Goal: Transaction & Acquisition: Purchase product/service

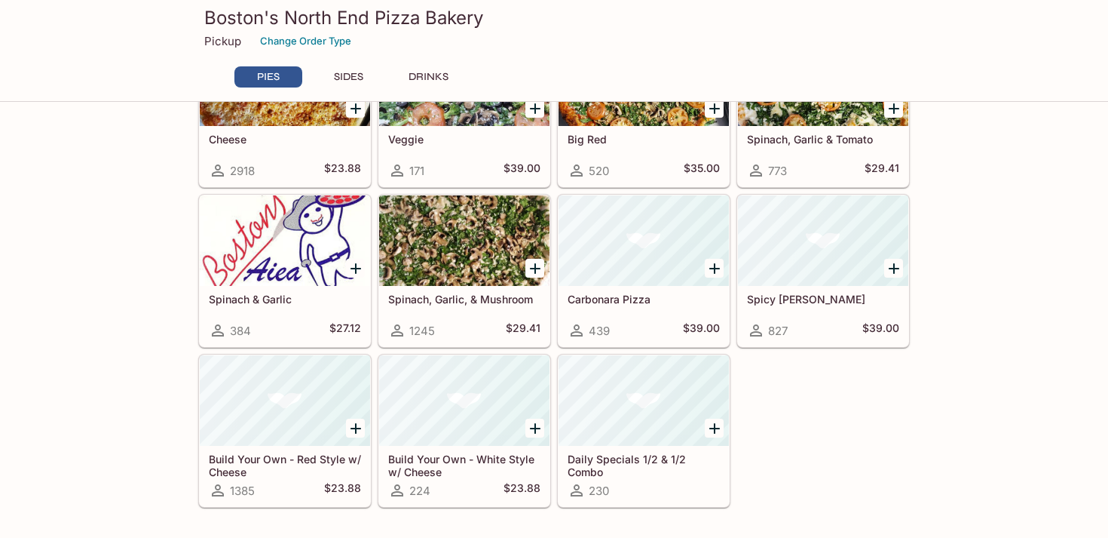
scroll to position [525, 0]
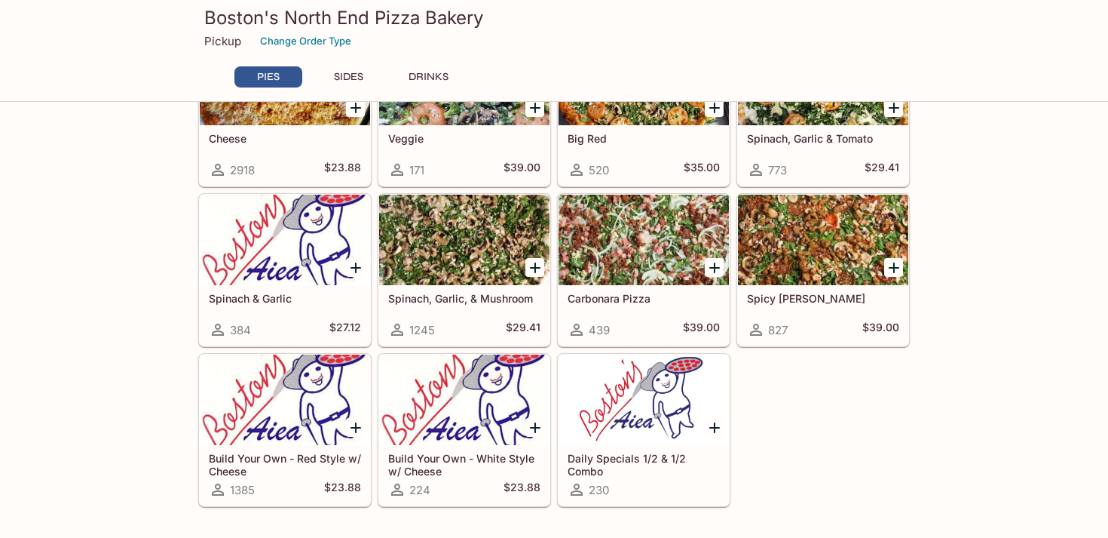
click at [645, 242] on div at bounding box center [644, 240] width 170 height 90
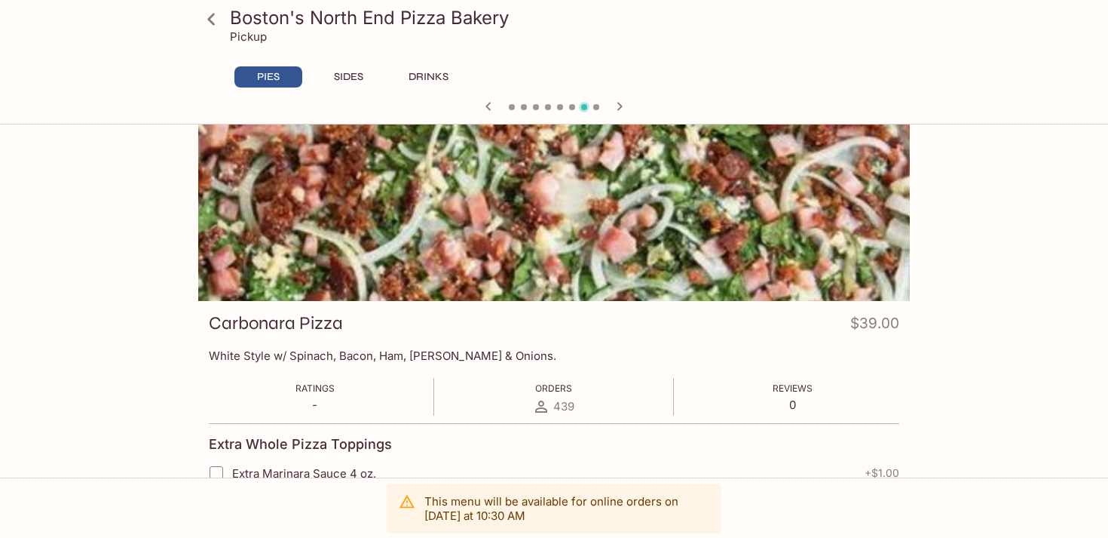
scroll to position [41, 0]
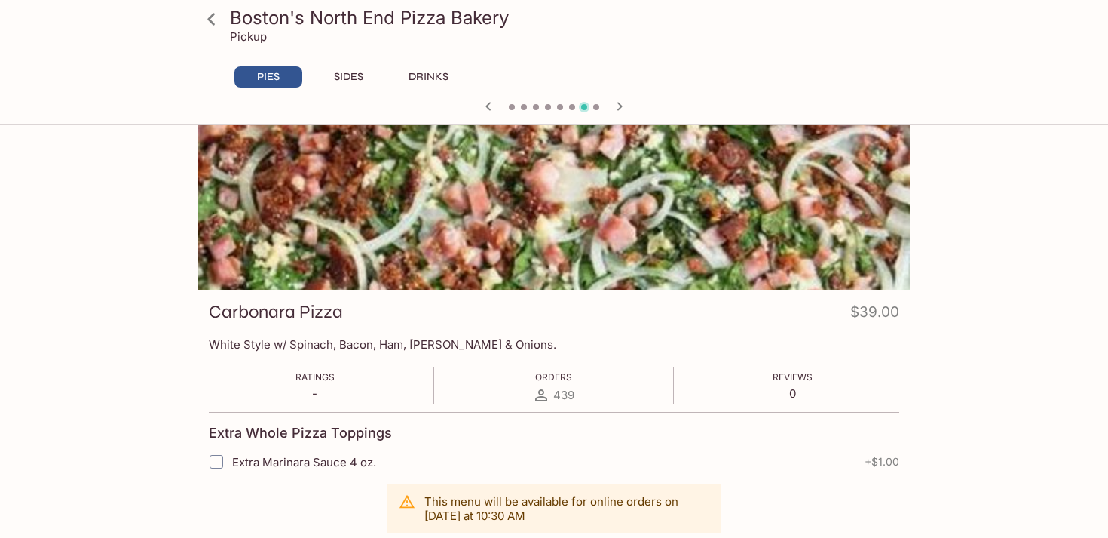
click at [212, 17] on icon at bounding box center [211, 19] width 26 height 26
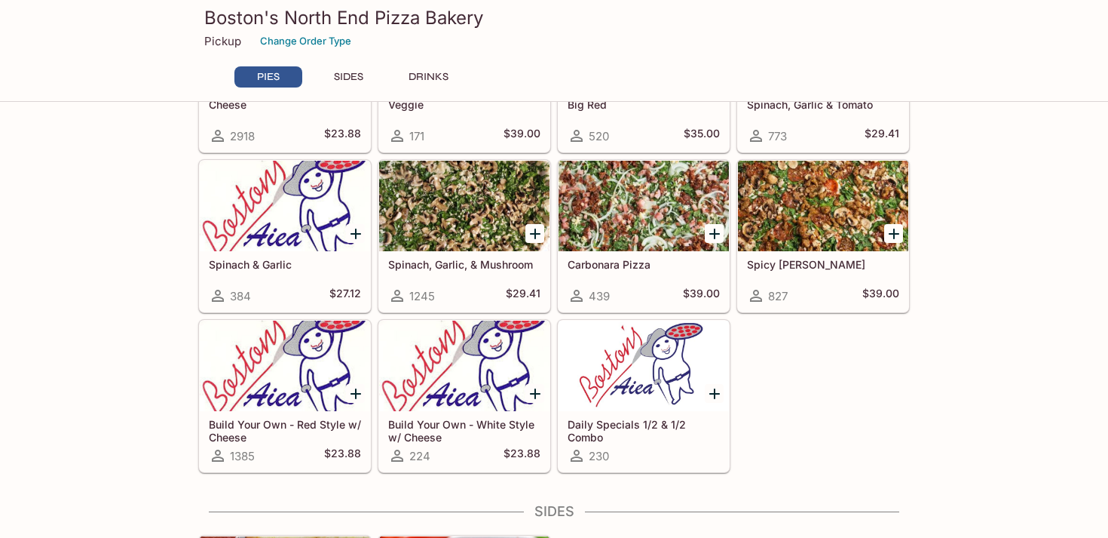
scroll to position [556, 0]
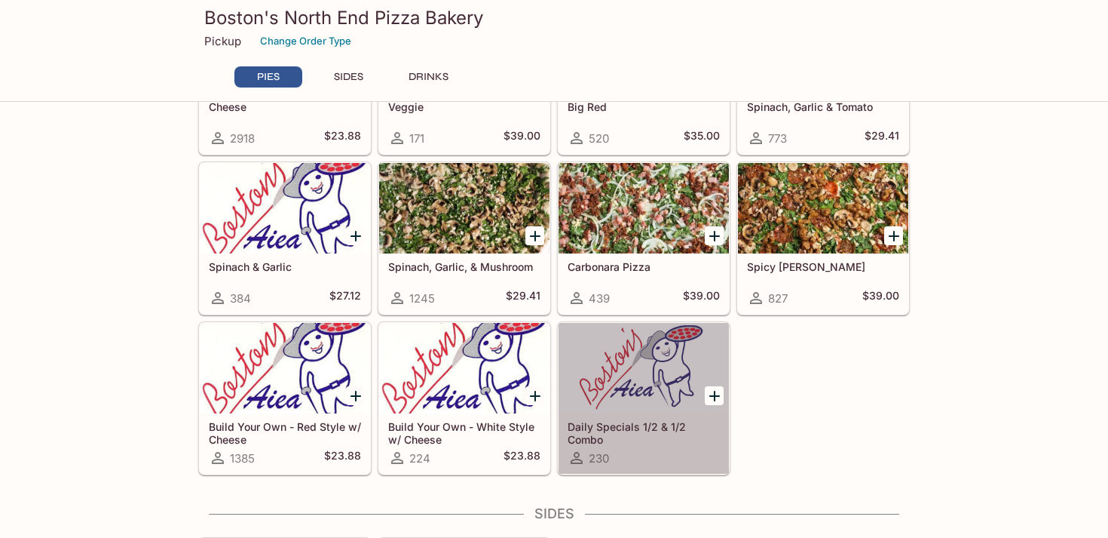
click at [621, 442] on h5 "Daily Specials 1/2 & 1/2 Combo" at bounding box center [644, 432] width 152 height 25
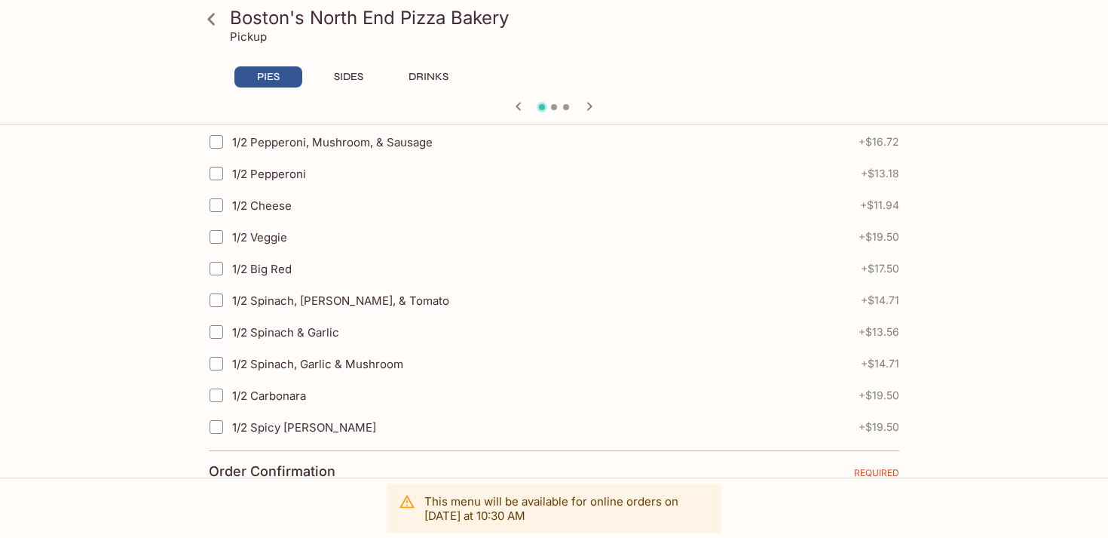
scroll to position [514, 0]
click at [267, 399] on span "1/2 Carbonara" at bounding box center [269, 395] width 74 height 14
click at [231, 399] on input "1/2 Carbonara" at bounding box center [216, 394] width 30 height 30
checkbox input "true"
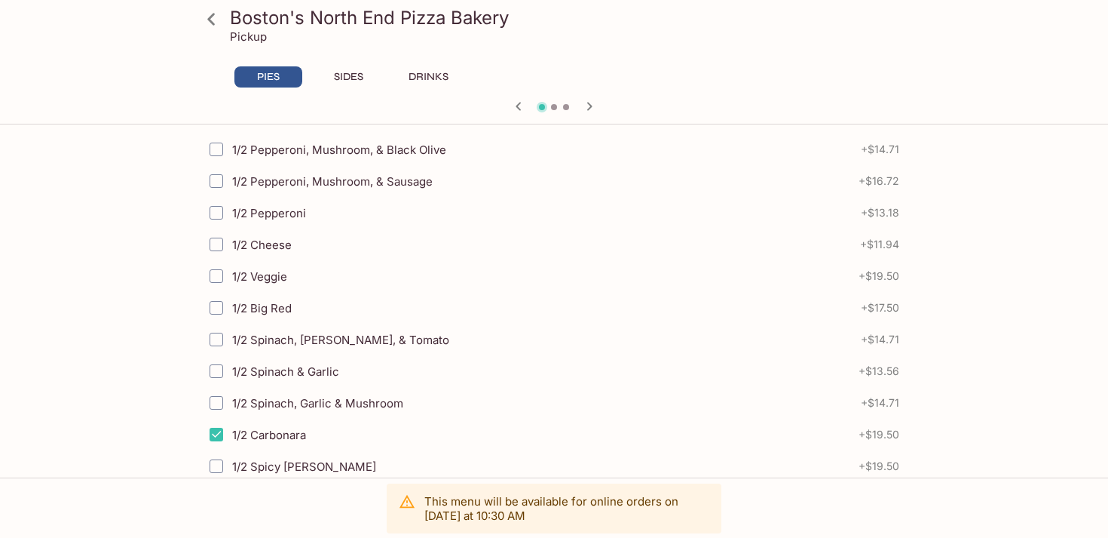
scroll to position [621, 0]
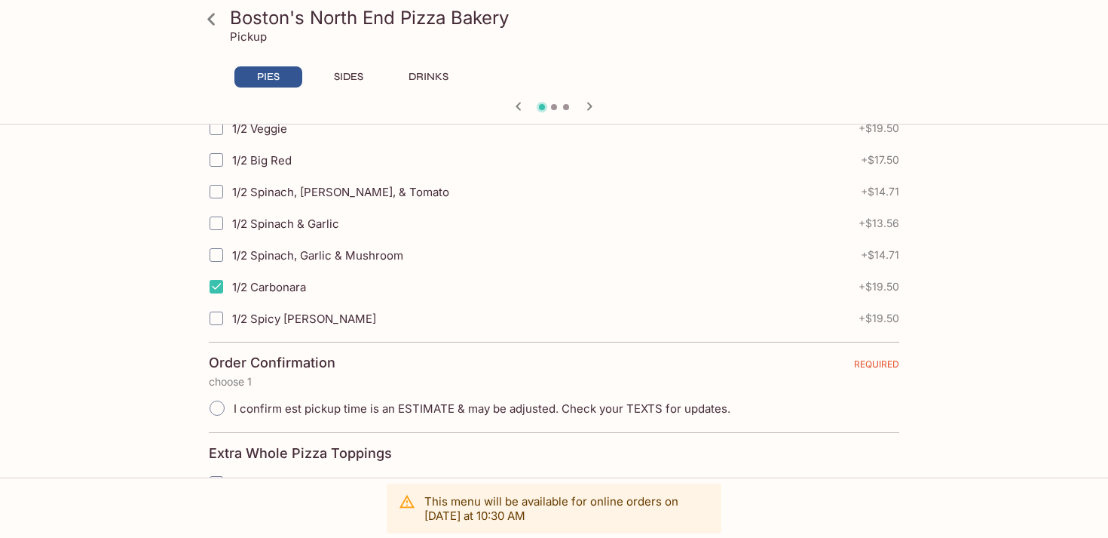
click at [219, 20] on icon at bounding box center [211, 19] width 26 height 26
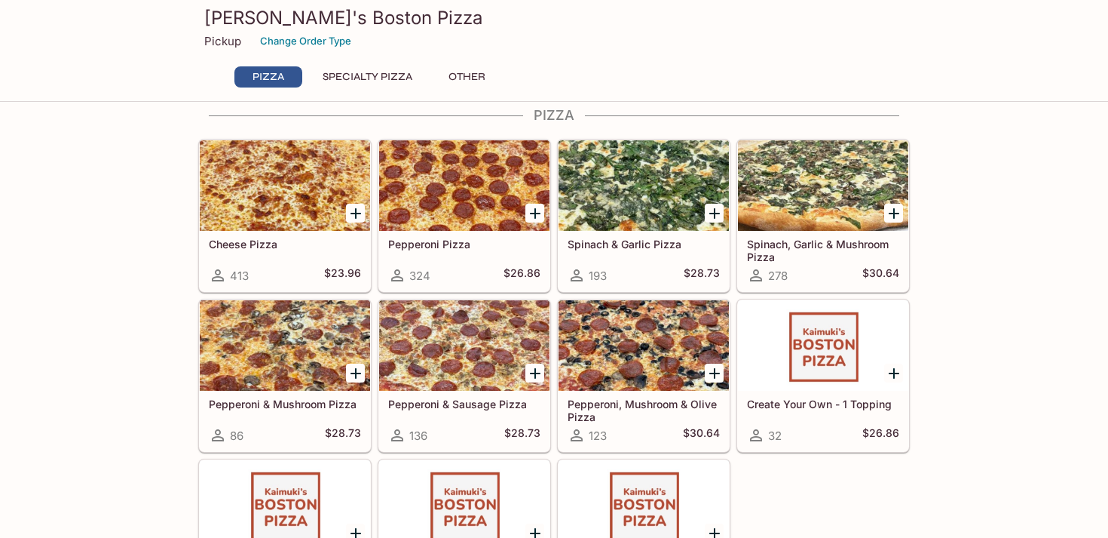
scroll to position [84, 0]
